Goal: Answer question/provide support

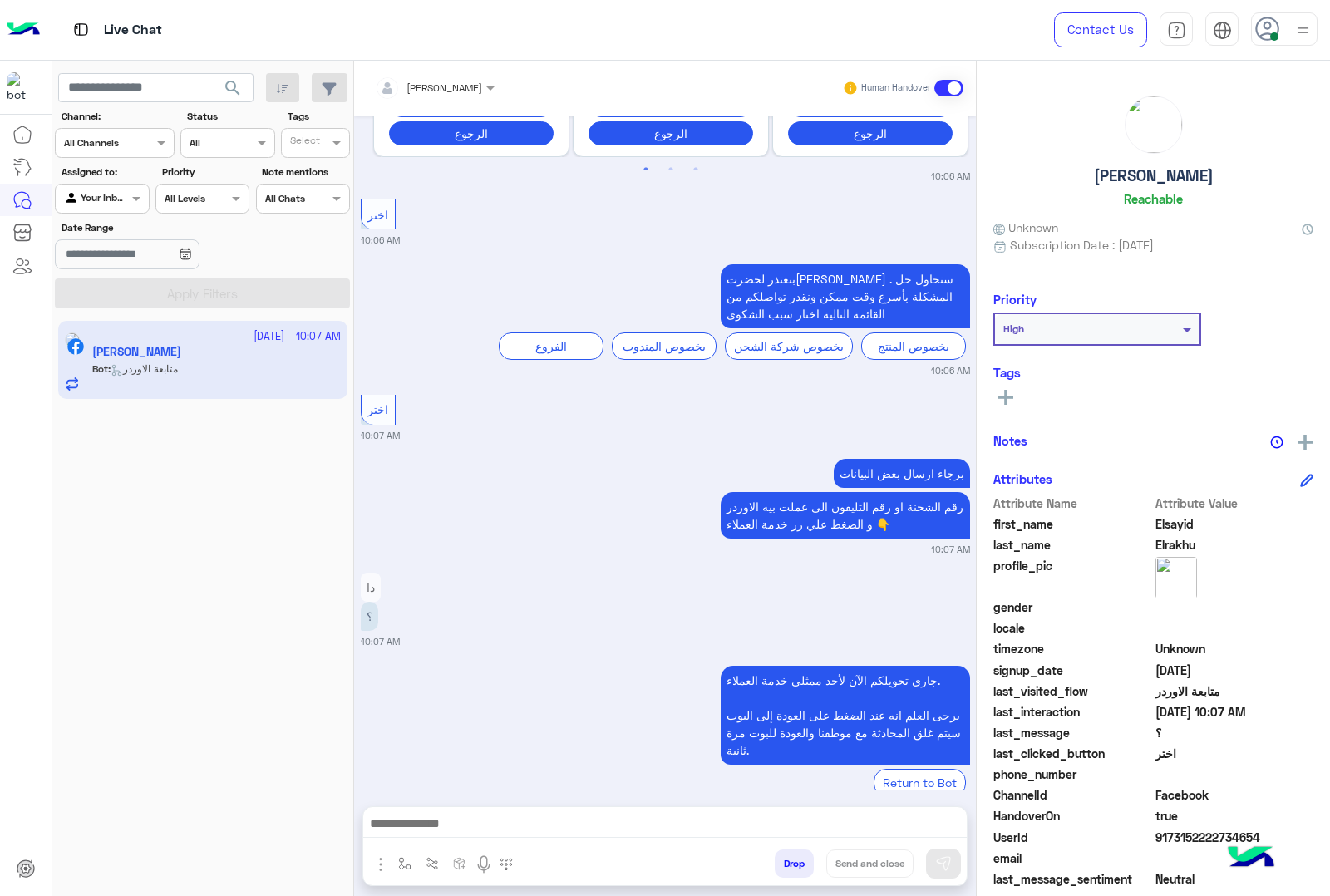
scroll to position [4378, 0]
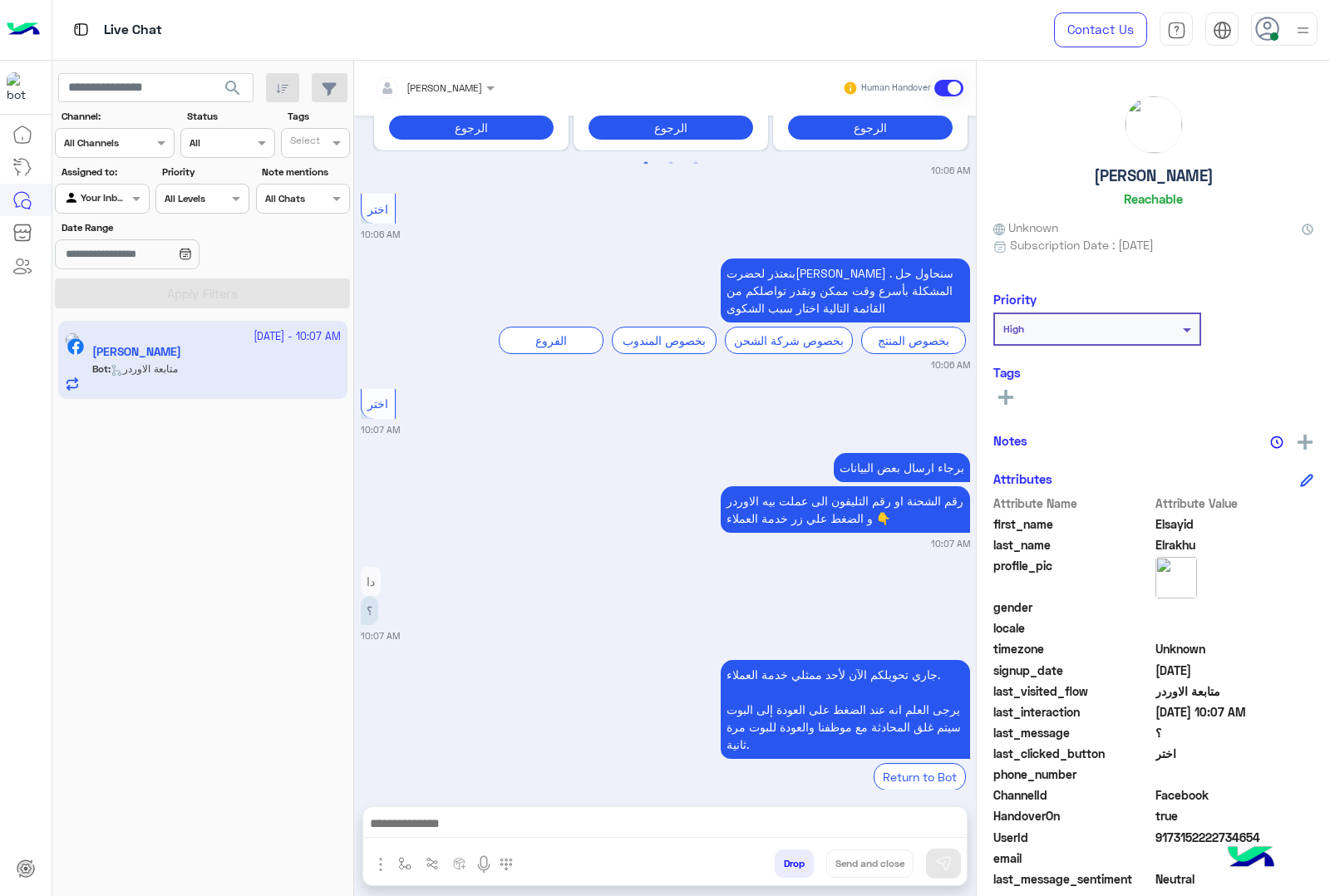
click at [480, 98] on div "abdalla mahmoud" at bounding box center [428, 87] width 108 height 33
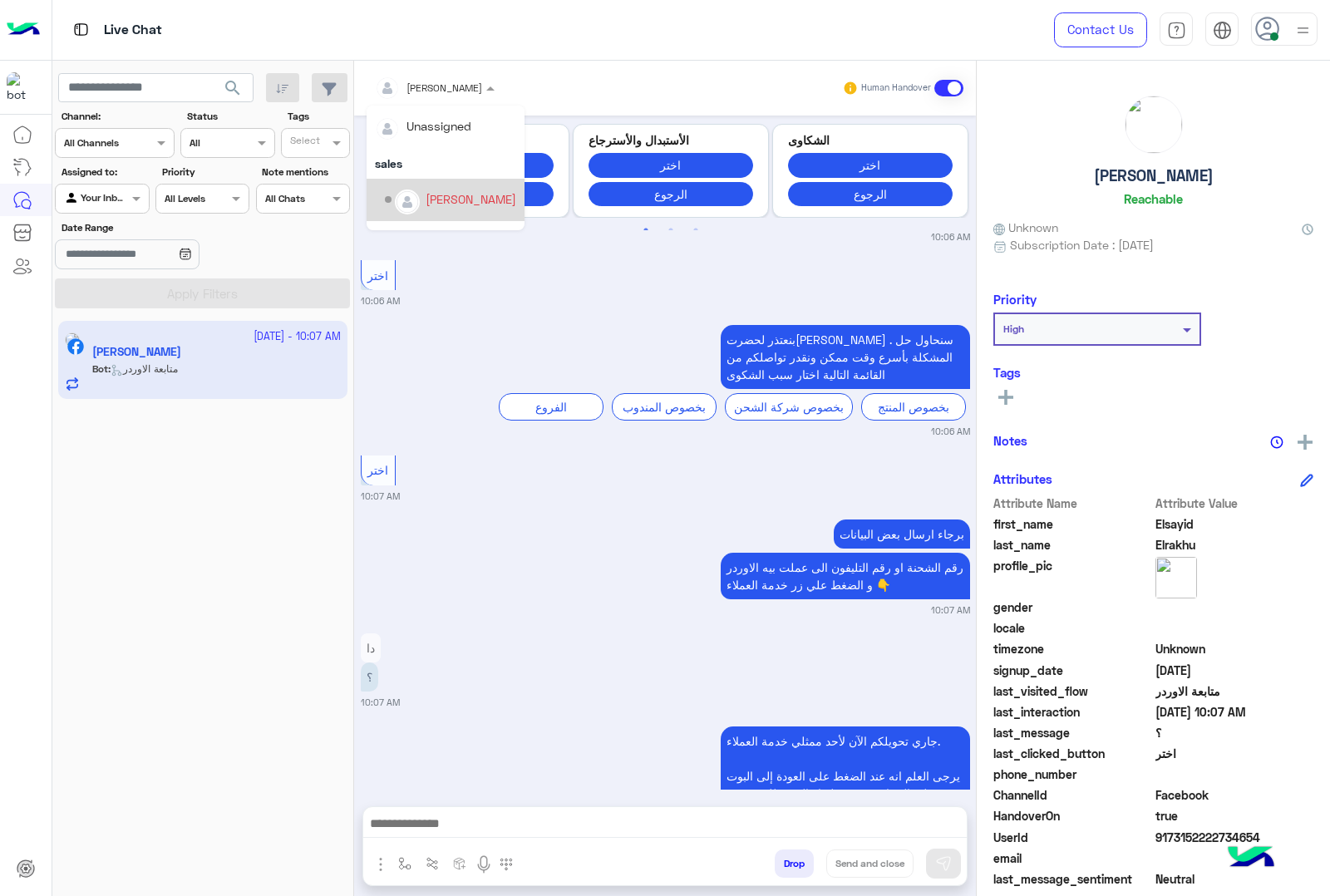
scroll to position [4354, 0]
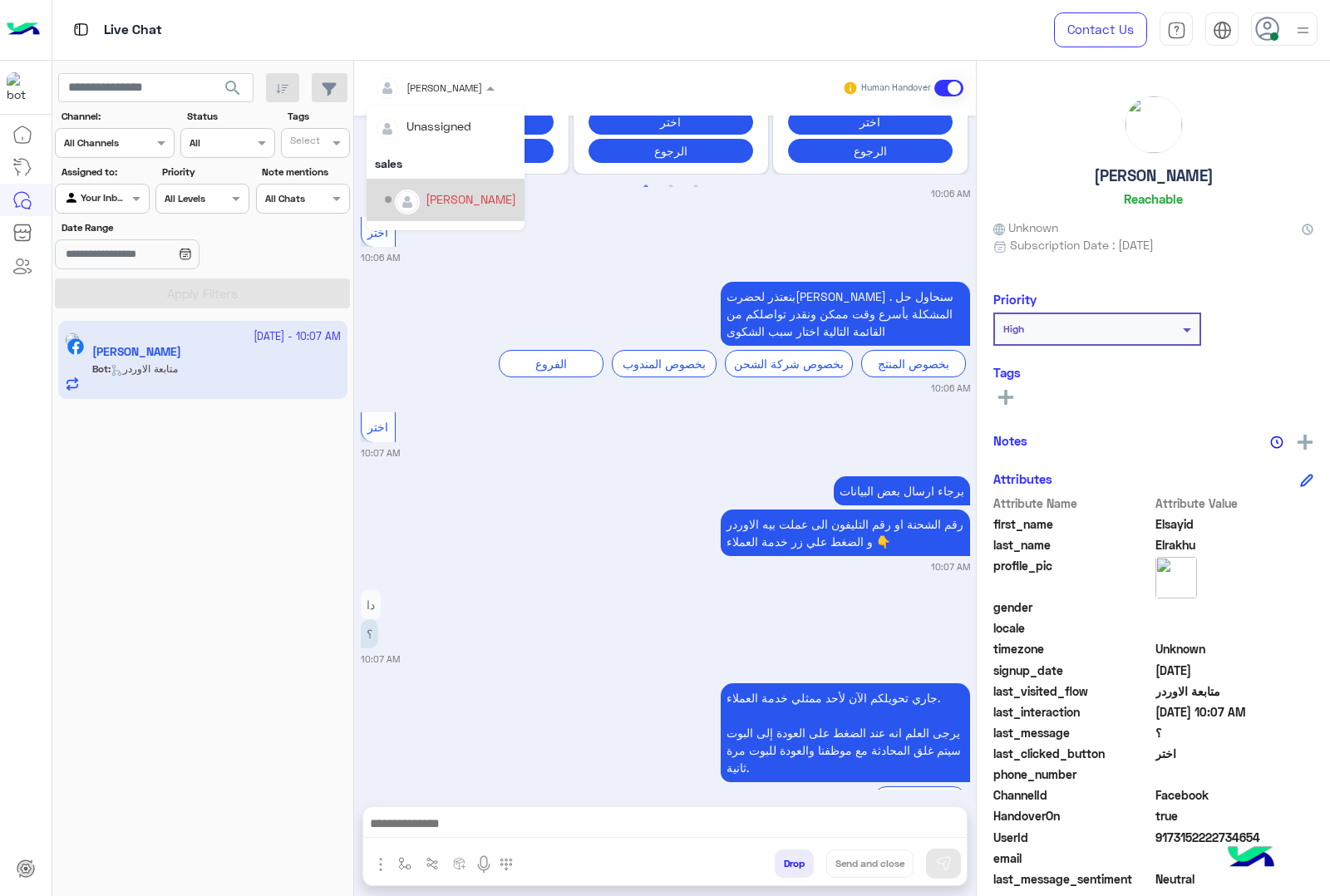
click at [475, 212] on div "mohamed ahmed" at bounding box center [451, 199] width 132 height 29
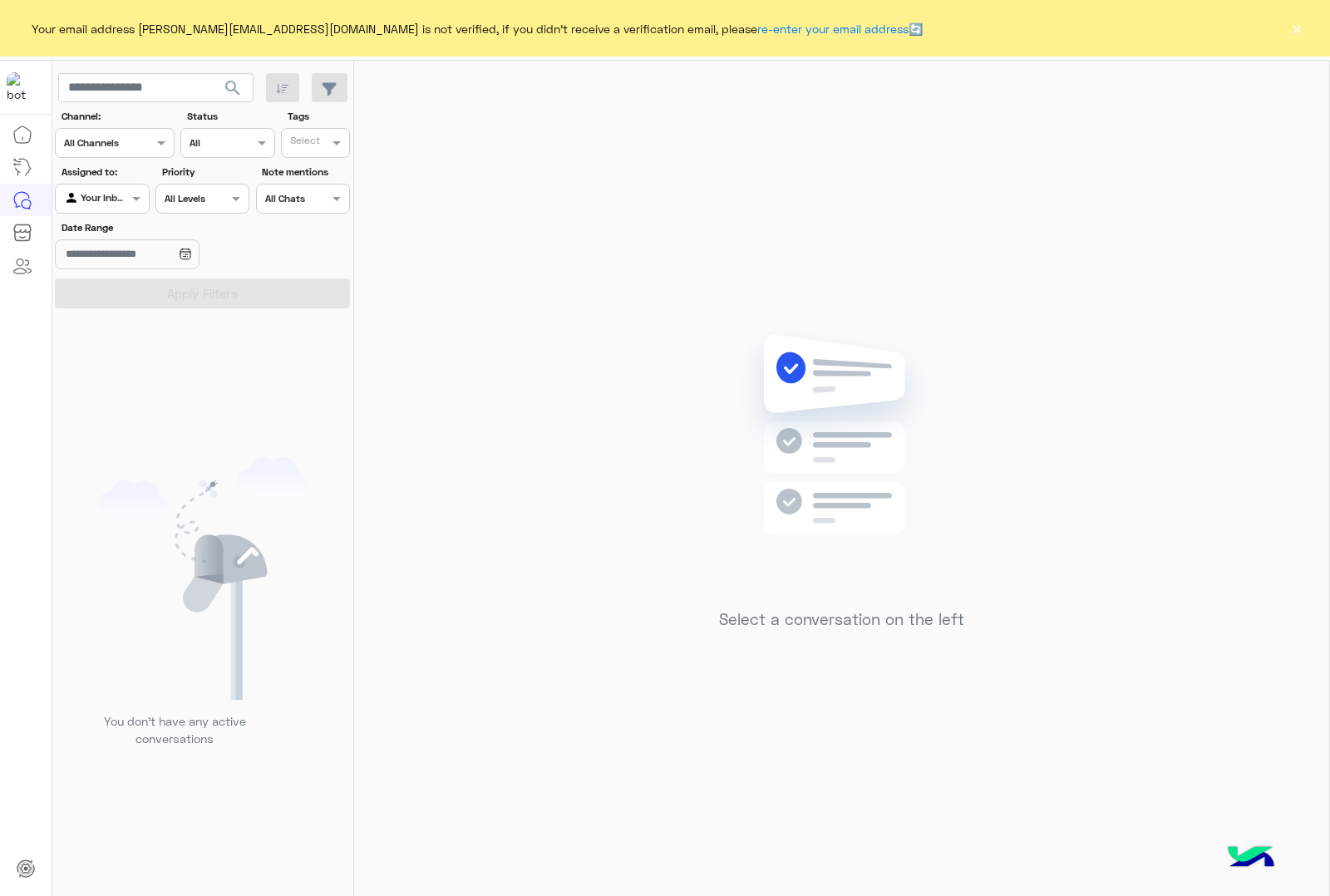
click at [1298, 33] on button "×" at bounding box center [1296, 28] width 17 height 17
